Goal: Navigation & Orientation: Find specific page/section

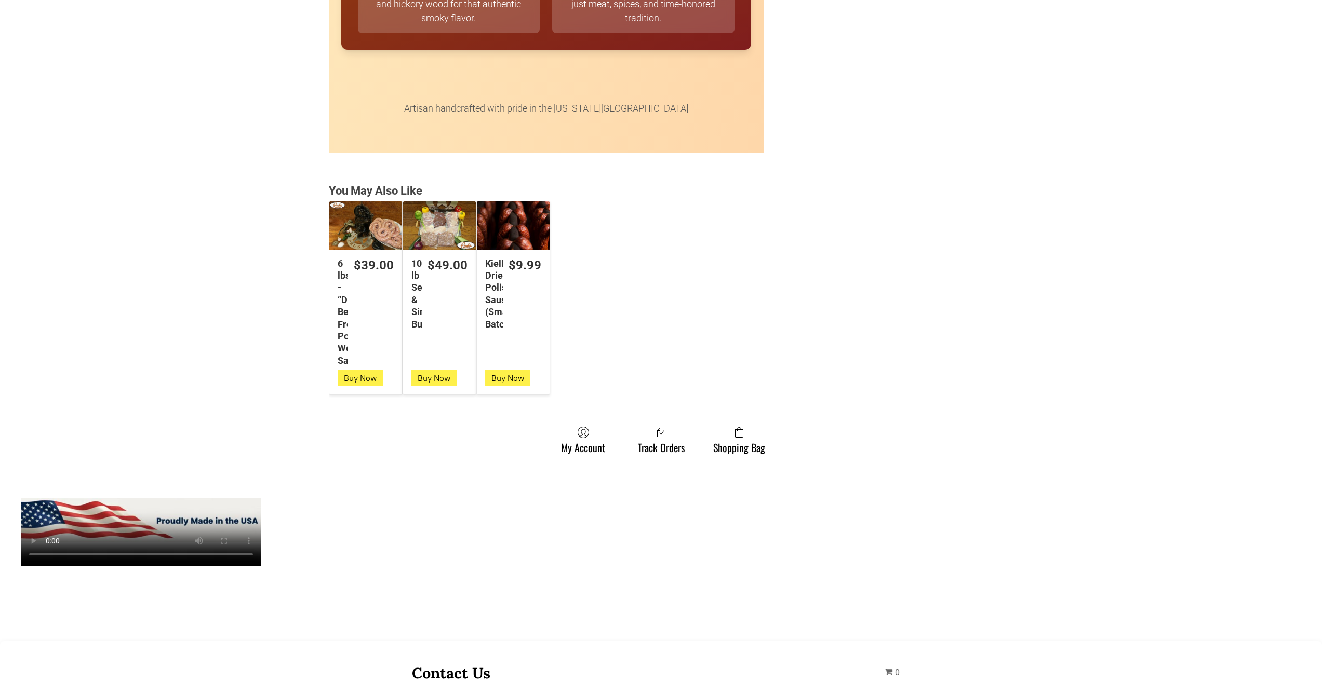
scroll to position [2389, 0]
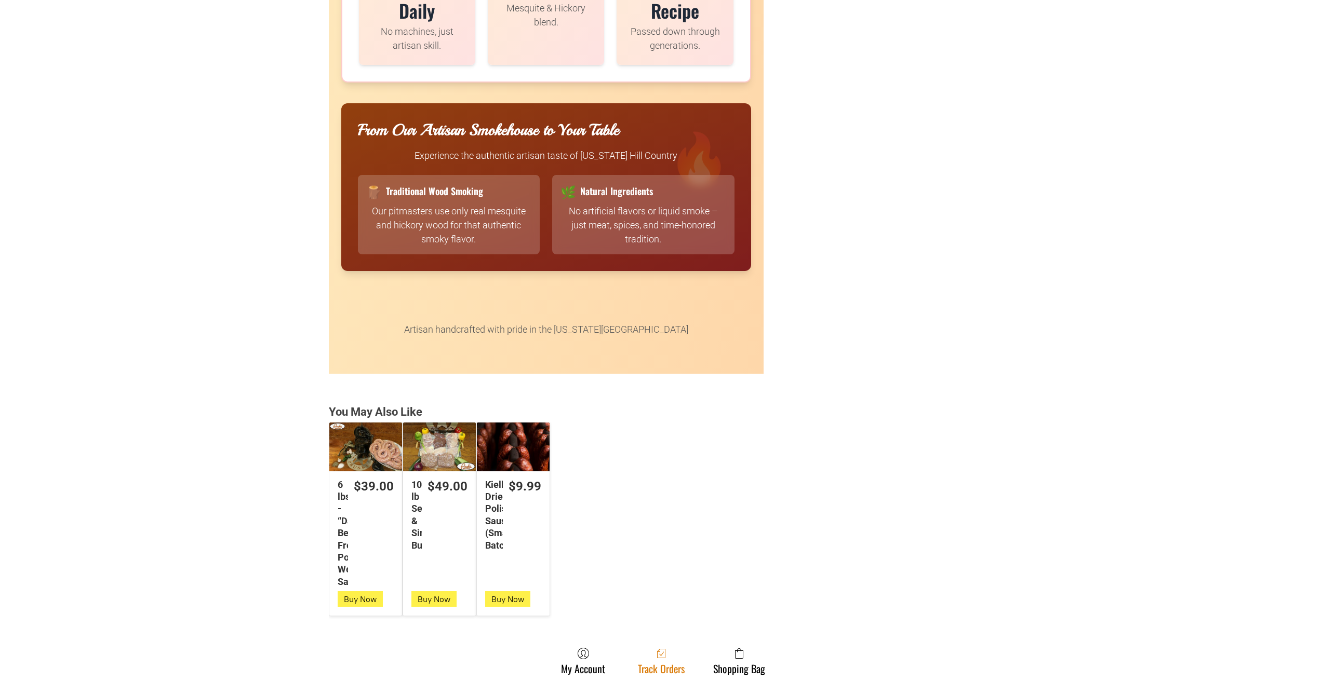
click at [686, 659] on link "Track Orders" at bounding box center [660, 662] width 57 height 28
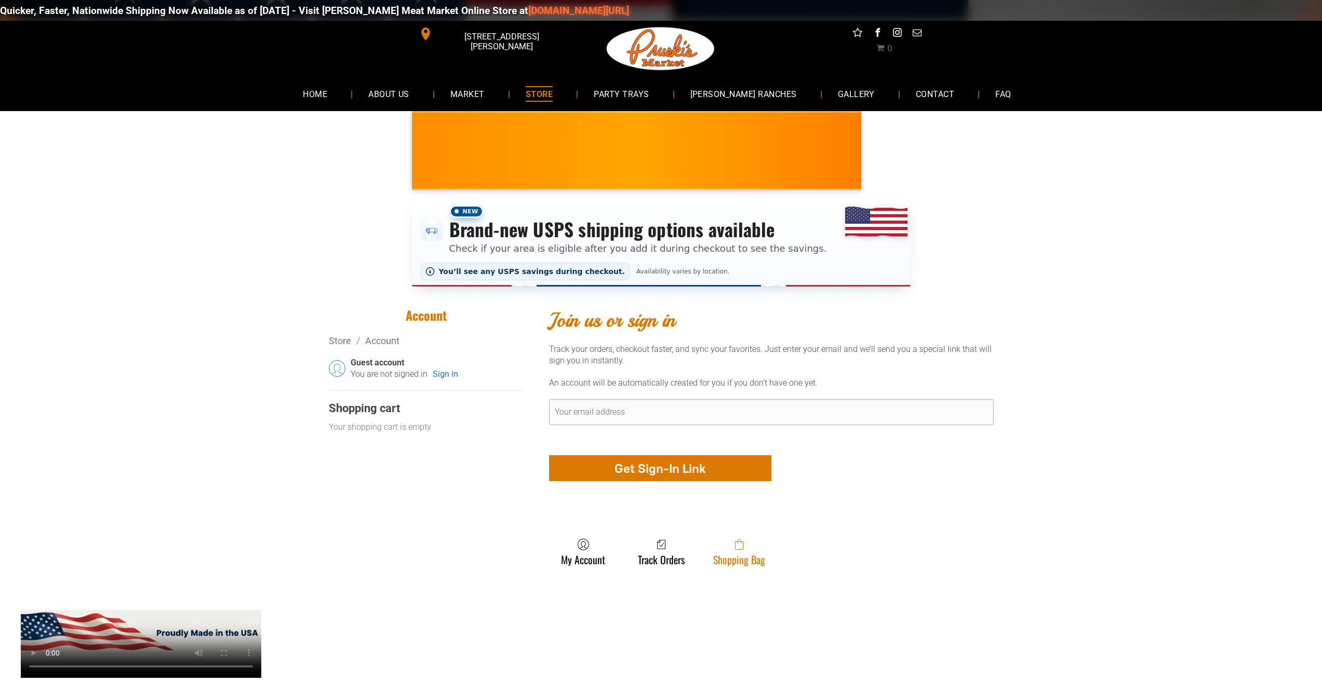
click at [739, 566] on link "Shopping Bag" at bounding box center [739, 552] width 62 height 28
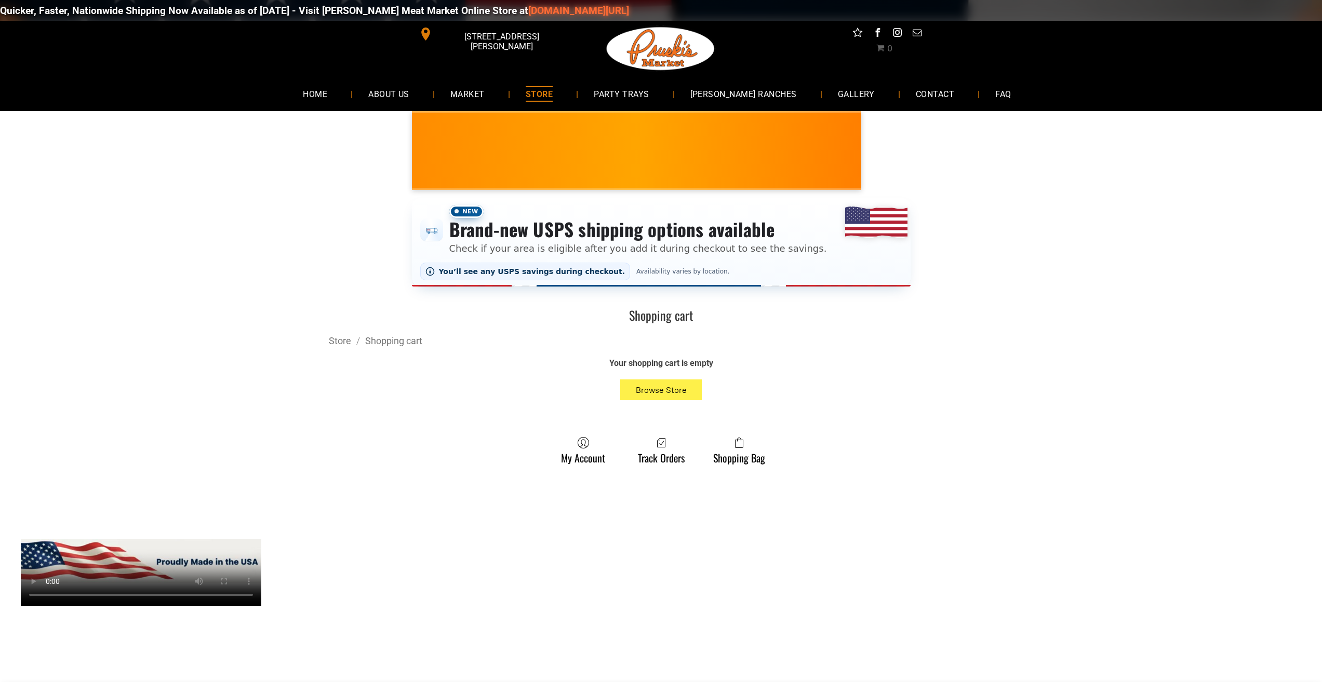
click at [48, 11] on div "Quicker, Faster, Nationwide Shipping Now Available as of 8-19-2025 - Visit Prus…" at bounding box center [661, 10] width 1322 height 31
click at [822, 105] on link "GALLERY" at bounding box center [856, 94] width 69 height 28
